Goal: Check status: Check status

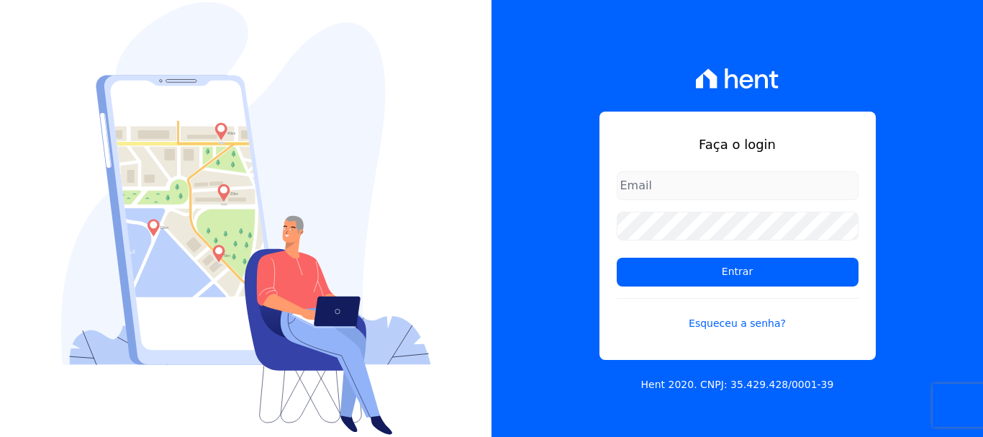
click at [660, 188] on input "email" at bounding box center [738, 185] width 242 height 29
type input "[EMAIL_ADDRESS][DOMAIN_NAME]"
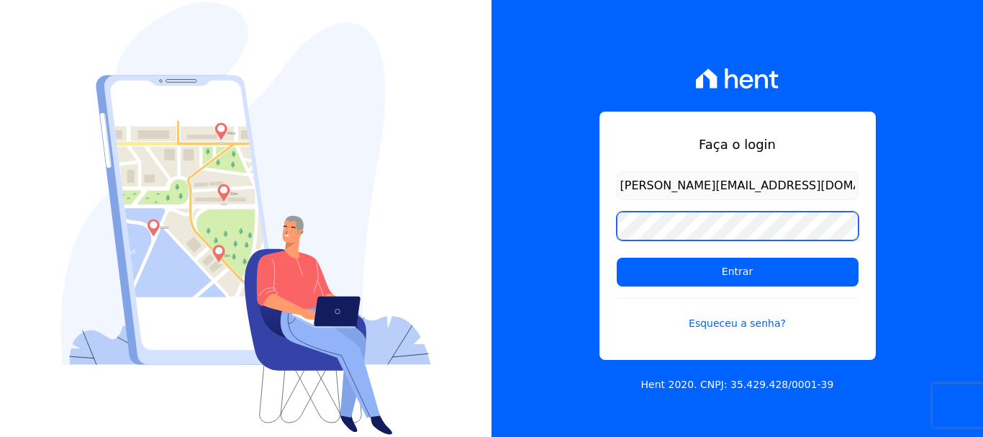
click at [617, 258] on input "Entrar" at bounding box center [738, 272] width 242 height 29
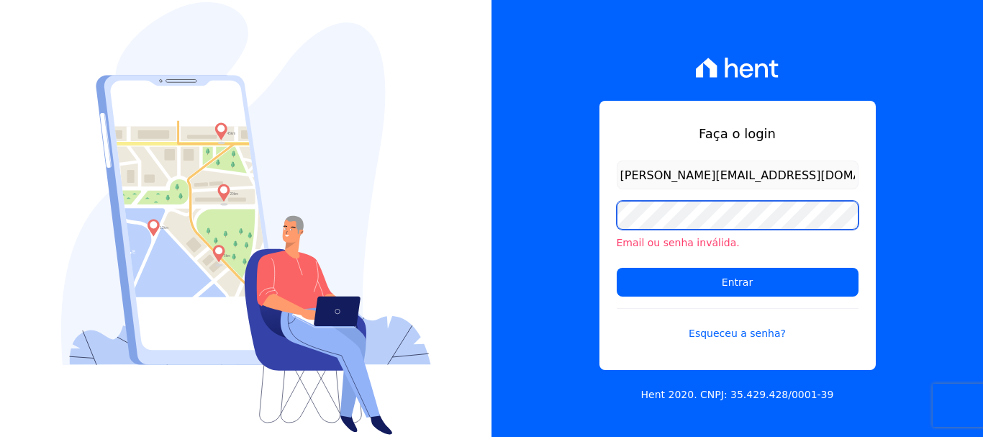
click at [617, 268] on input "Entrar" at bounding box center [738, 282] width 242 height 29
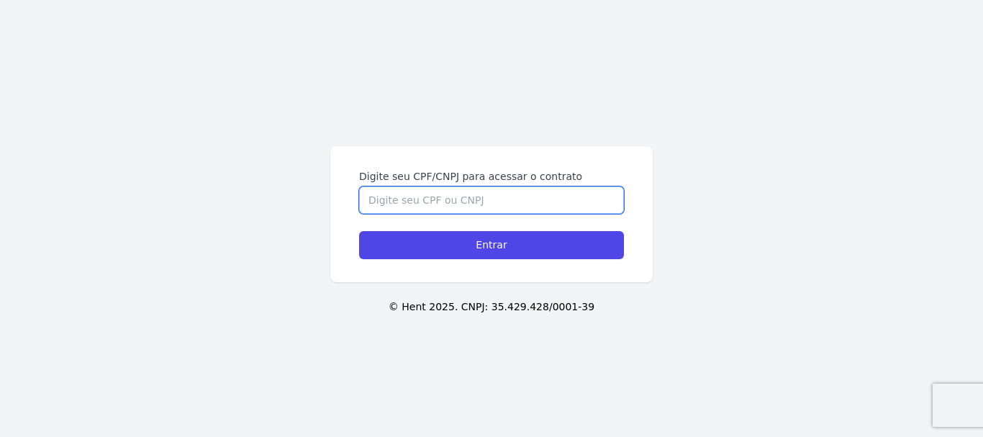
click at [417, 207] on input "Digite seu CPF/CNPJ para acessar o contrato" at bounding box center [491, 199] width 265 height 27
type input "42245924878"
click at [359, 231] on input "Entrar" at bounding box center [491, 245] width 265 height 28
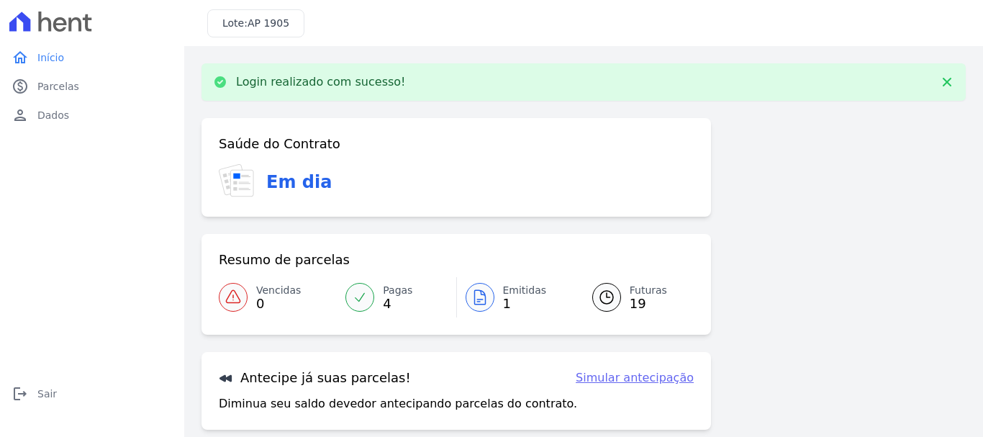
click at [530, 292] on span "Emitidas" at bounding box center [525, 290] width 44 height 15
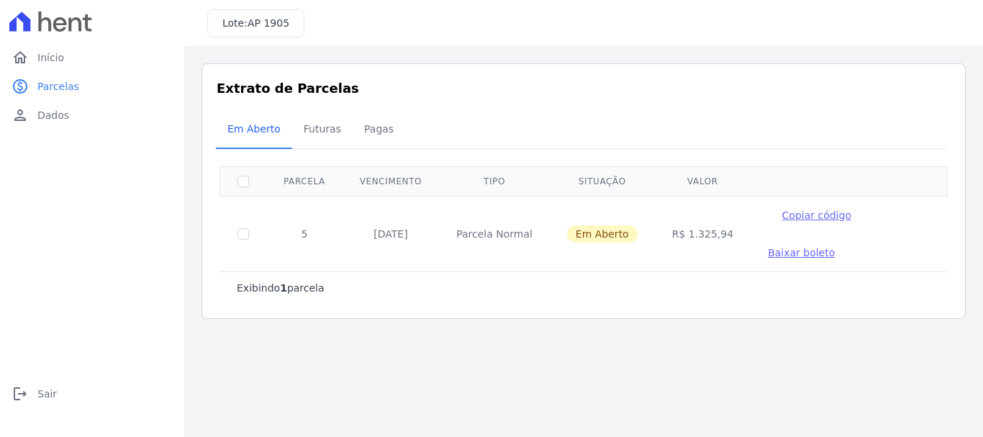
click at [782, 215] on span "Copiar código" at bounding box center [816, 215] width 69 height 12
click at [318, 135] on span "Futuras" at bounding box center [322, 128] width 55 height 29
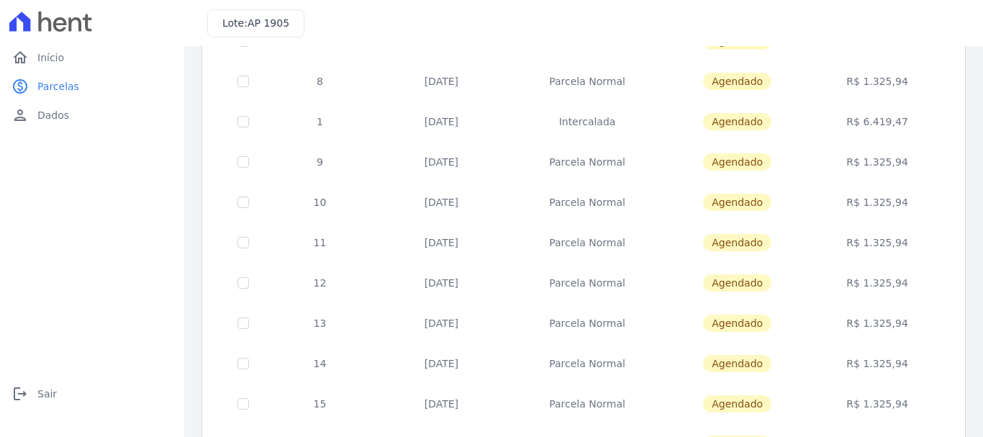
scroll to position [144, 0]
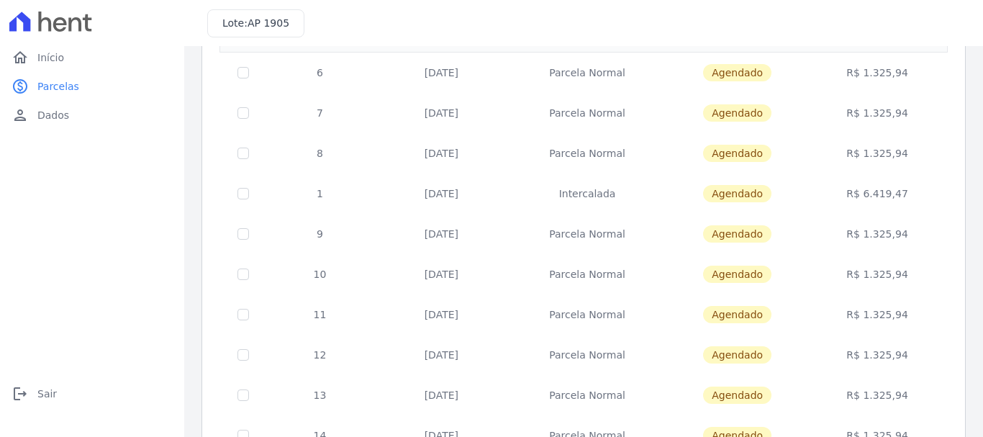
click at [870, 119] on td "R$ 1.325,94" at bounding box center [877, 113] width 135 height 40
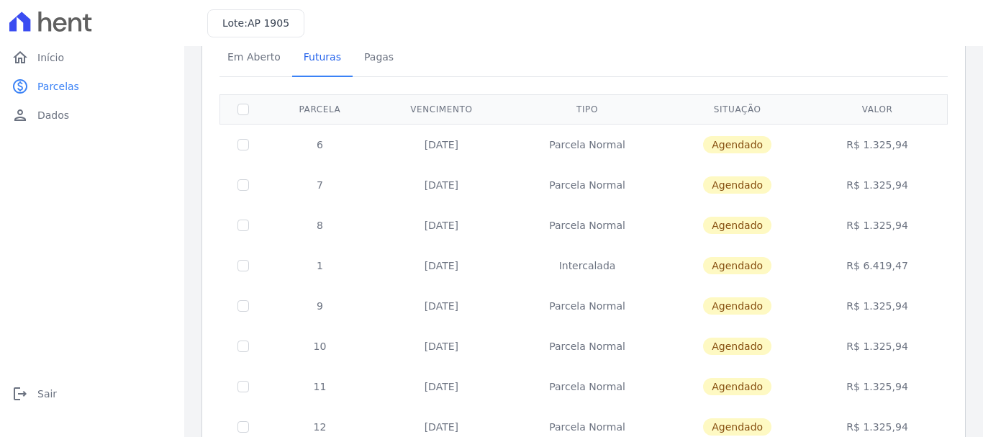
click at [437, 148] on td "[DATE]" at bounding box center [442, 144] width 136 height 41
click at [436, 184] on td "[DATE]" at bounding box center [442, 185] width 136 height 40
click at [426, 226] on td "[DATE]" at bounding box center [442, 225] width 136 height 40
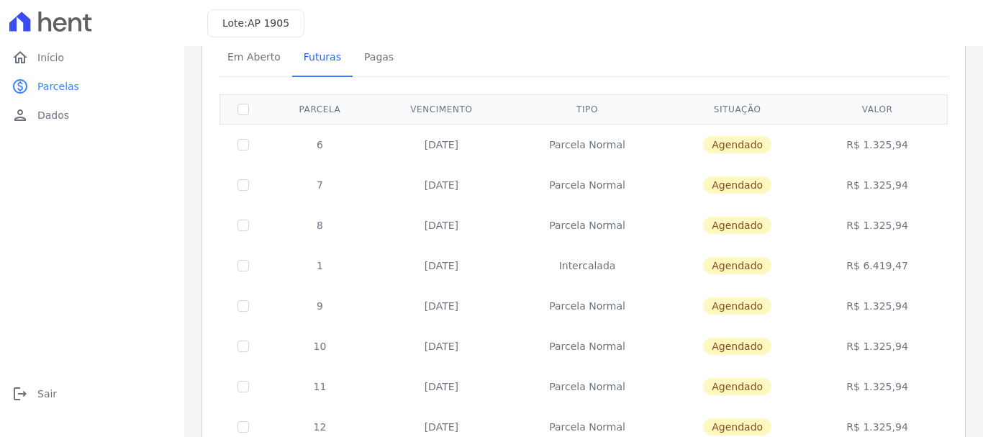
click at [426, 226] on td "[DATE]" at bounding box center [442, 225] width 136 height 40
click at [416, 265] on td "[DATE]" at bounding box center [442, 265] width 136 height 40
click at [415, 266] on td "[DATE]" at bounding box center [442, 265] width 136 height 40
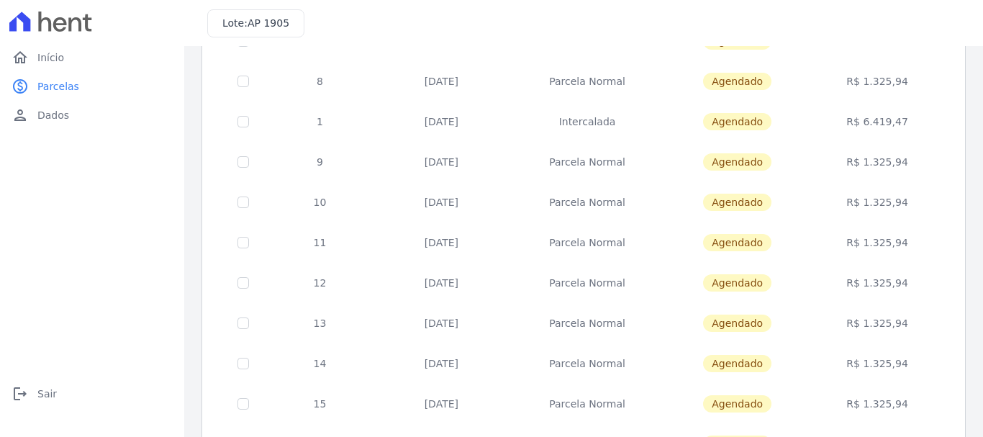
scroll to position [590, 0]
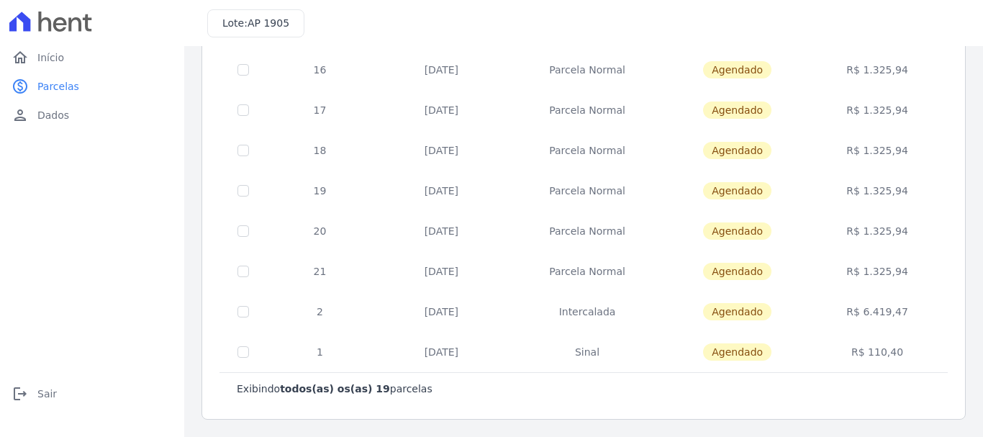
click at [435, 361] on td "[DATE]" at bounding box center [442, 352] width 136 height 40
click at [436, 349] on td "[DATE]" at bounding box center [442, 352] width 136 height 40
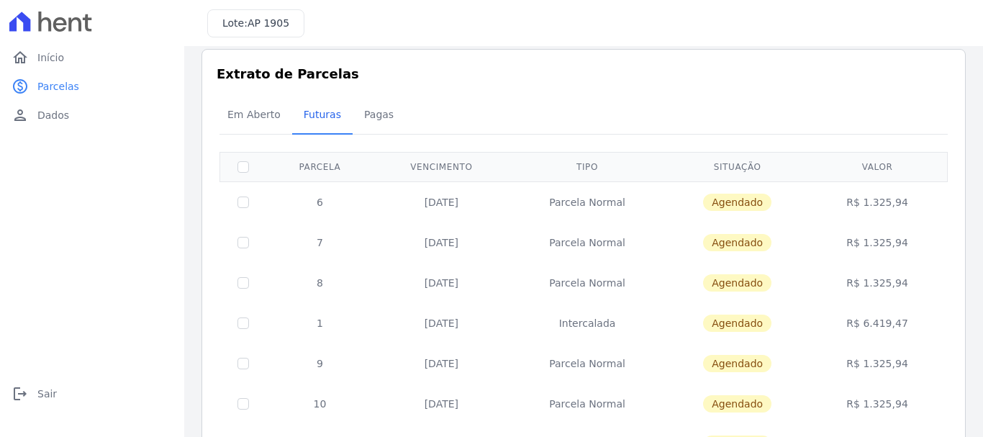
scroll to position [446, 0]
